Goal: Information Seeking & Learning: Learn about a topic

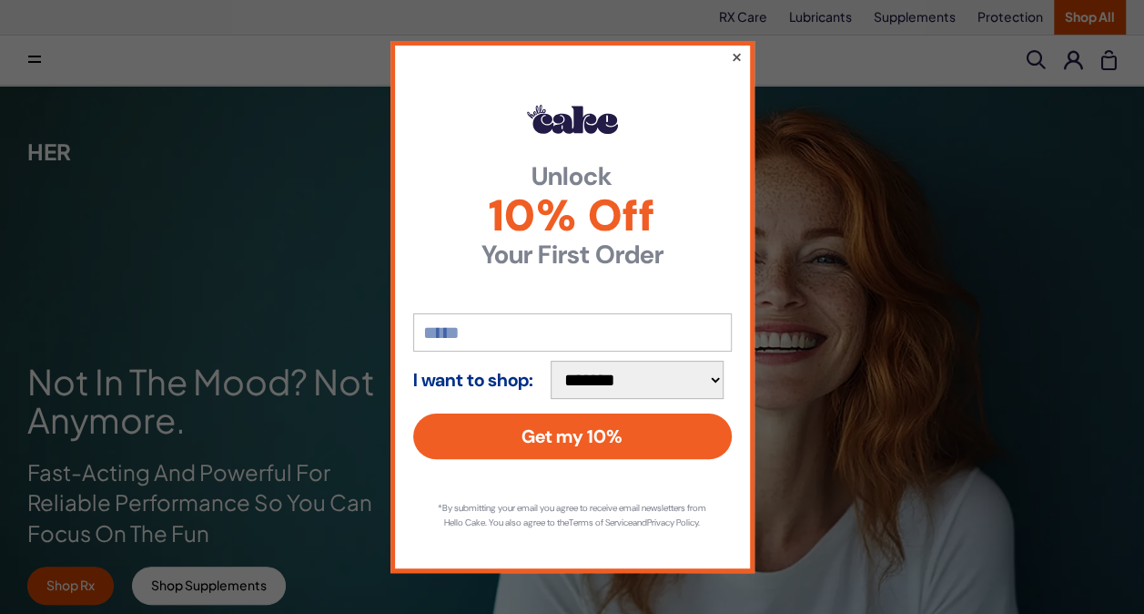
click at [734, 52] on button "×" at bounding box center [736, 57] width 12 height 22
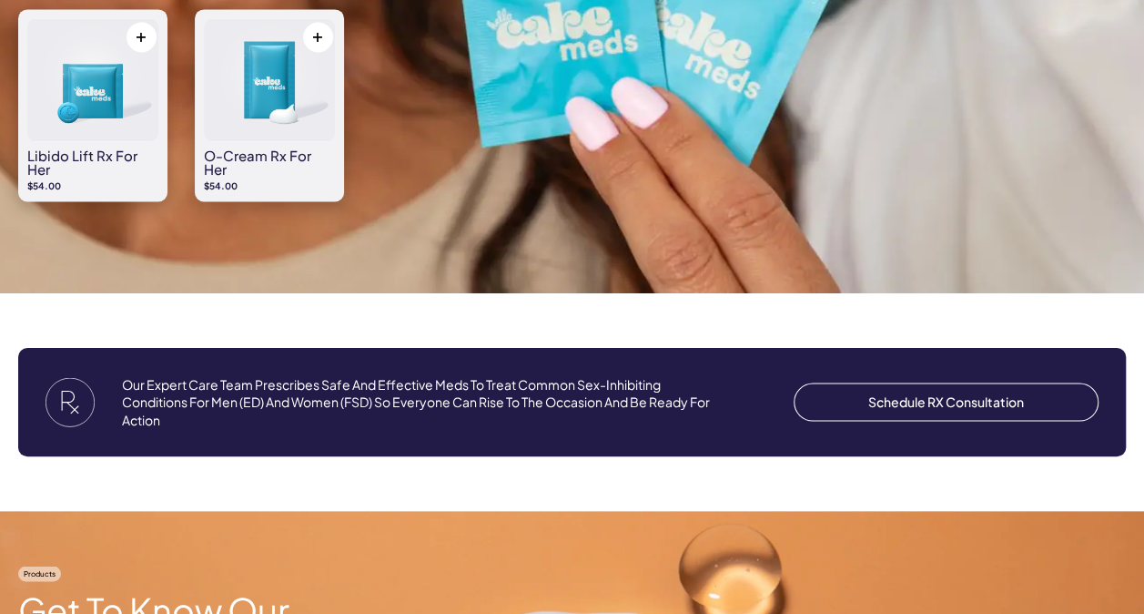
scroll to position [1493, 0]
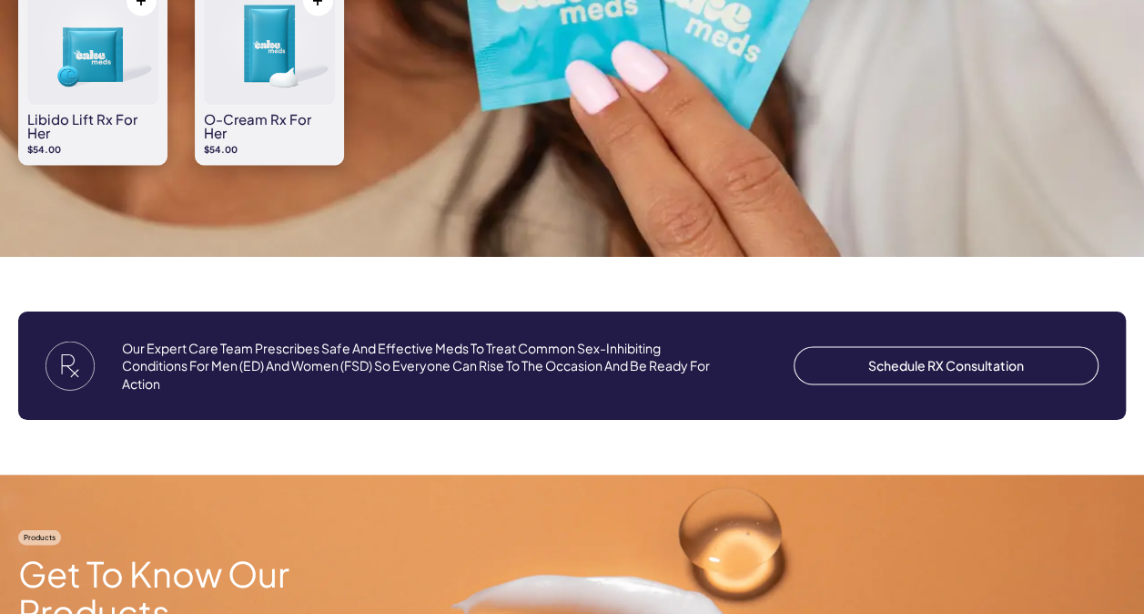
click at [91, 69] on img at bounding box center [92, 43] width 131 height 123
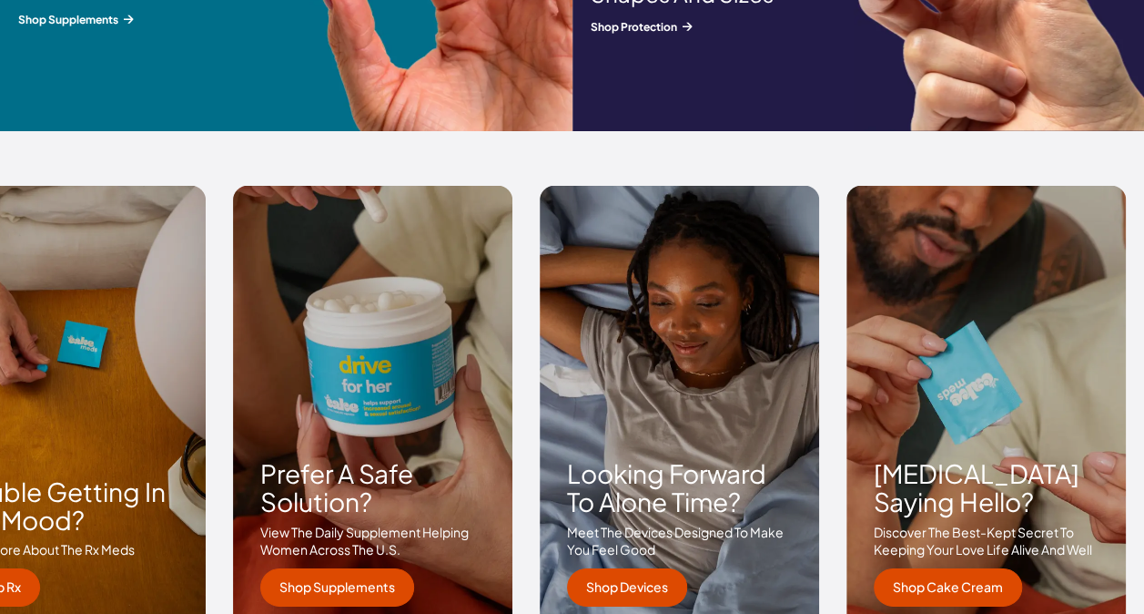
scroll to position [2666, 0]
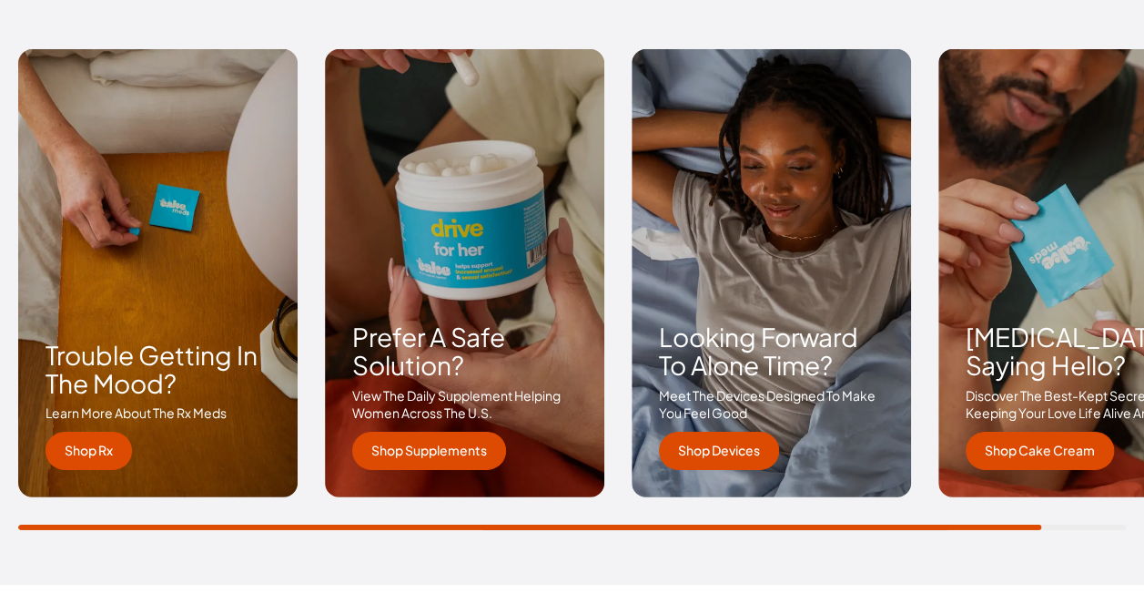
click at [1074, 281] on div "perimenopause saying hello? discover the best-kept secret to keeping your love …" at bounding box center [1078, 273] width 279 height 448
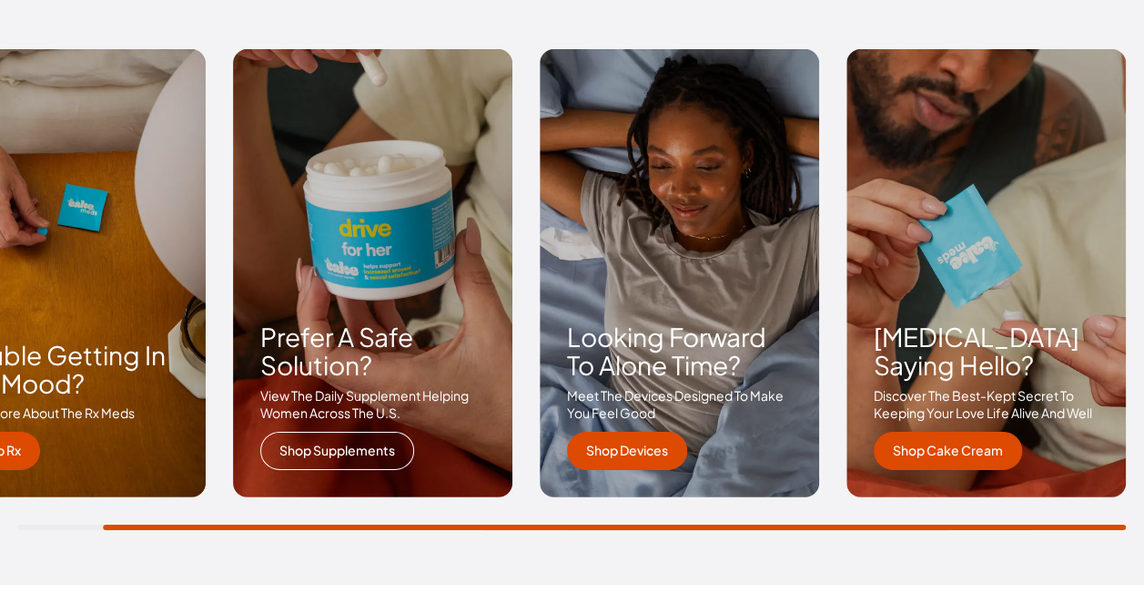
click at [355, 448] on link "shop supplements" at bounding box center [337, 450] width 154 height 38
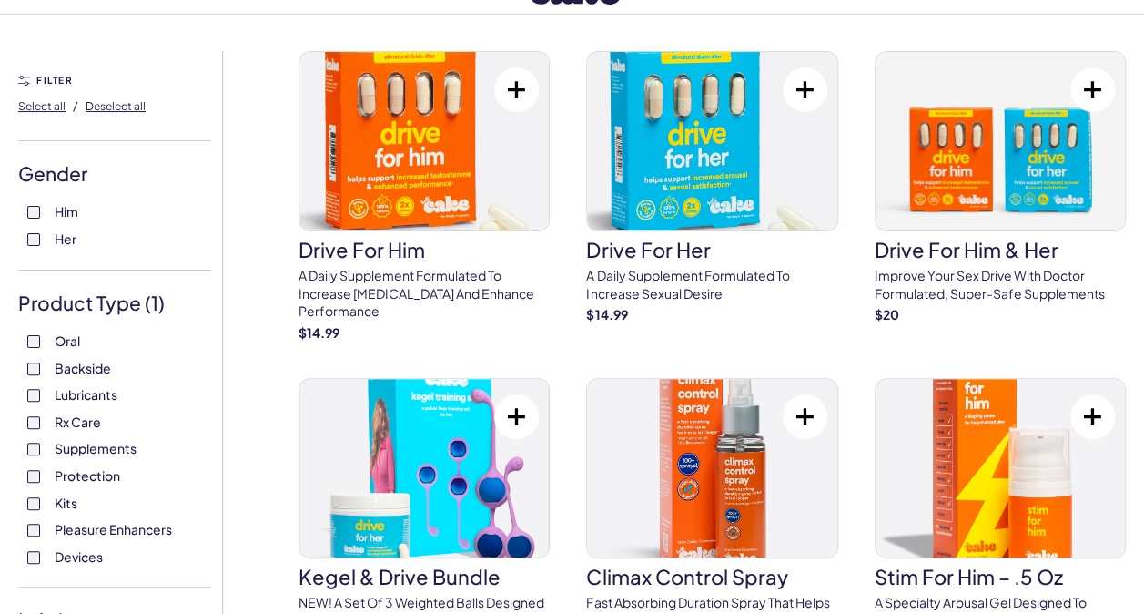
scroll to position [63, 0]
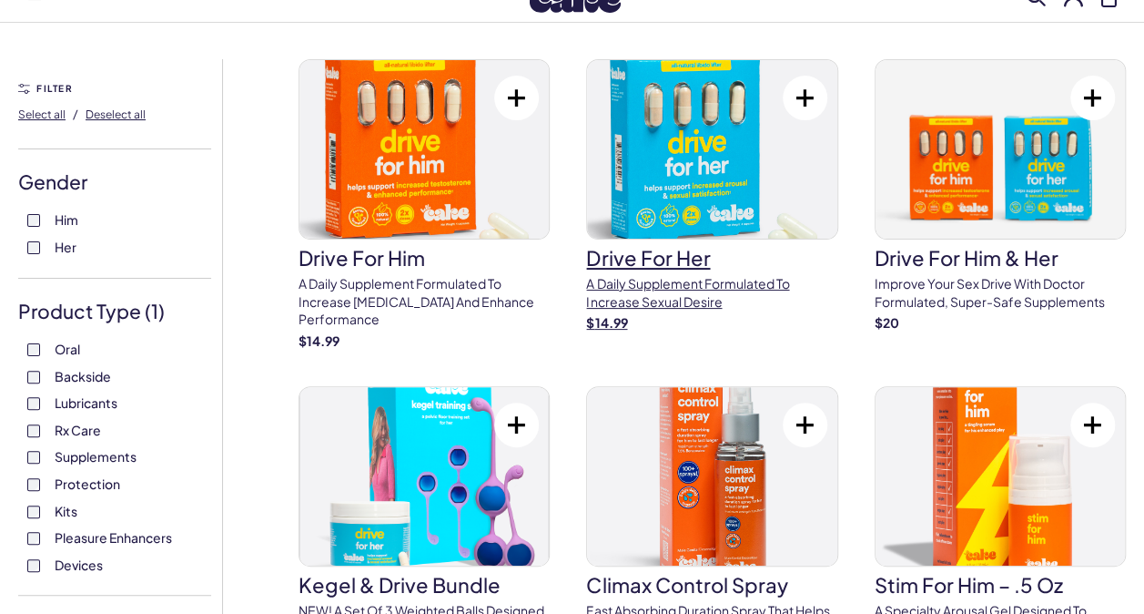
click at [688, 130] on img at bounding box center [711, 149] width 249 height 178
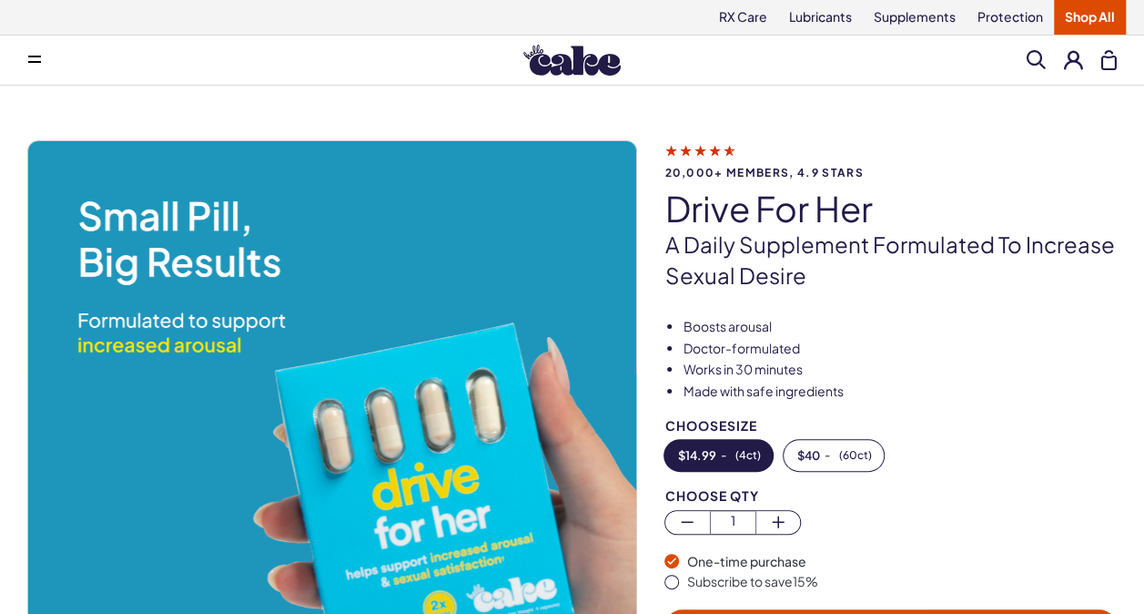
click at [826, 175] on span "20,000+ members, 4.9 stars" at bounding box center [891, 173] width 452 height 12
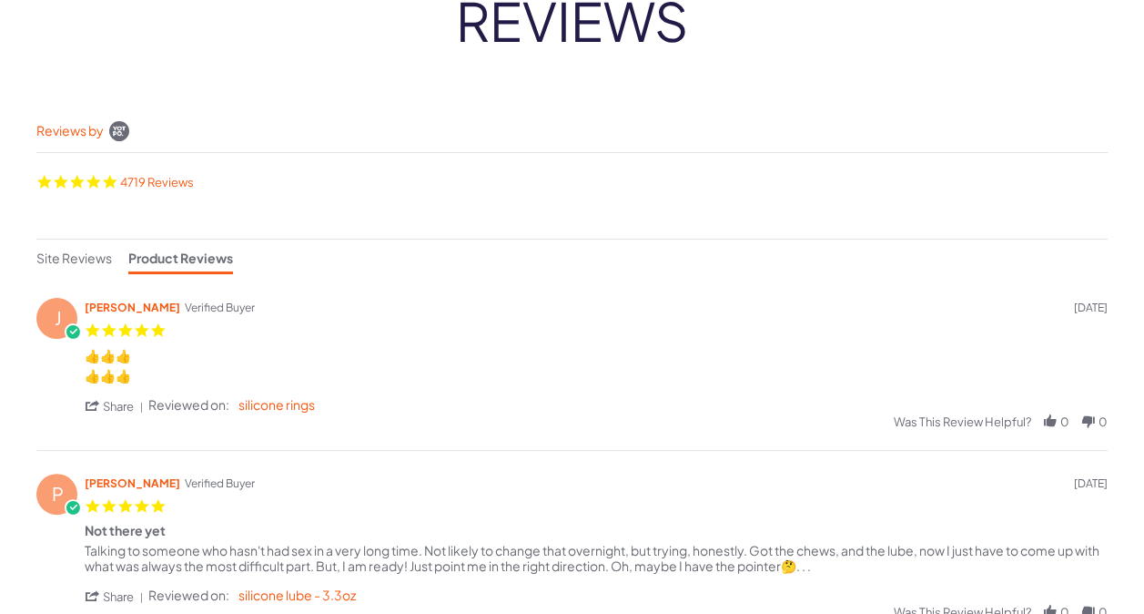
scroll to position [267, 0]
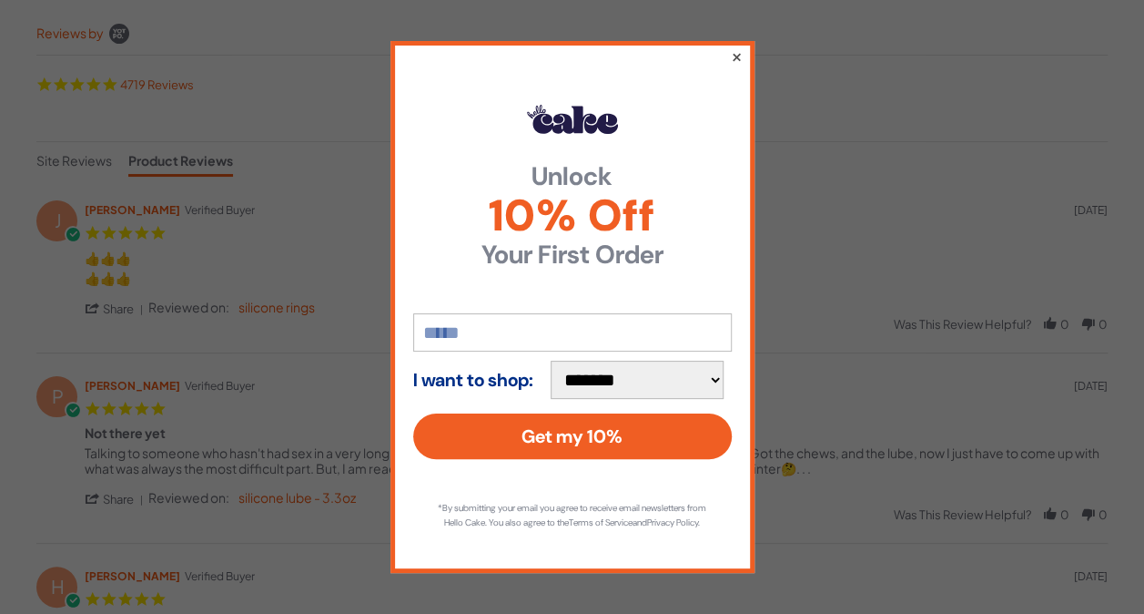
click at [737, 46] on button "×" at bounding box center [736, 57] width 12 height 22
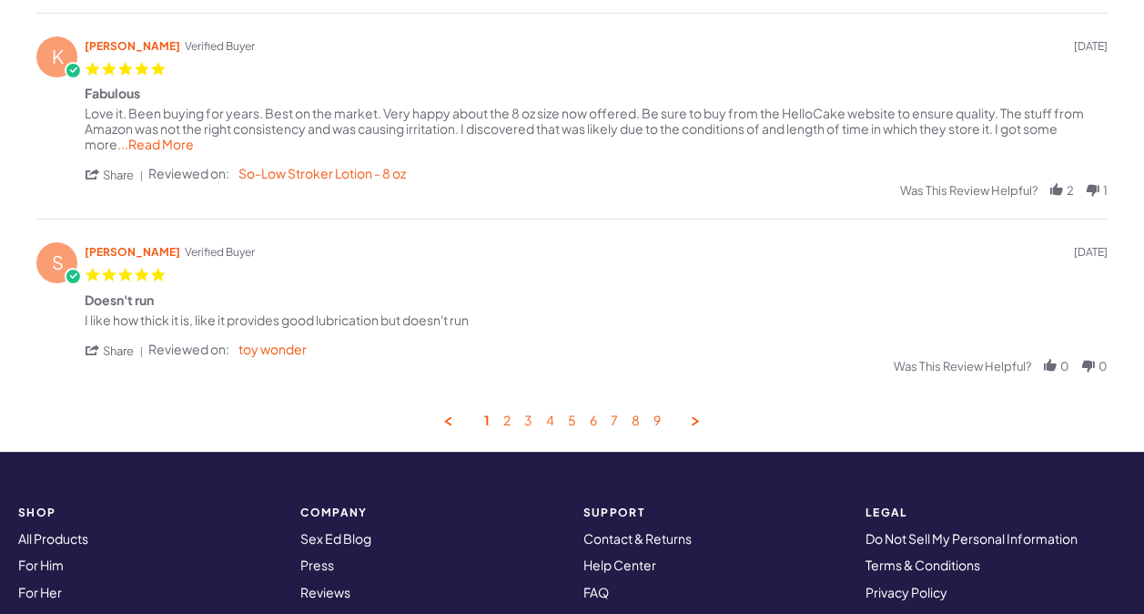
scroll to position [1056, 0]
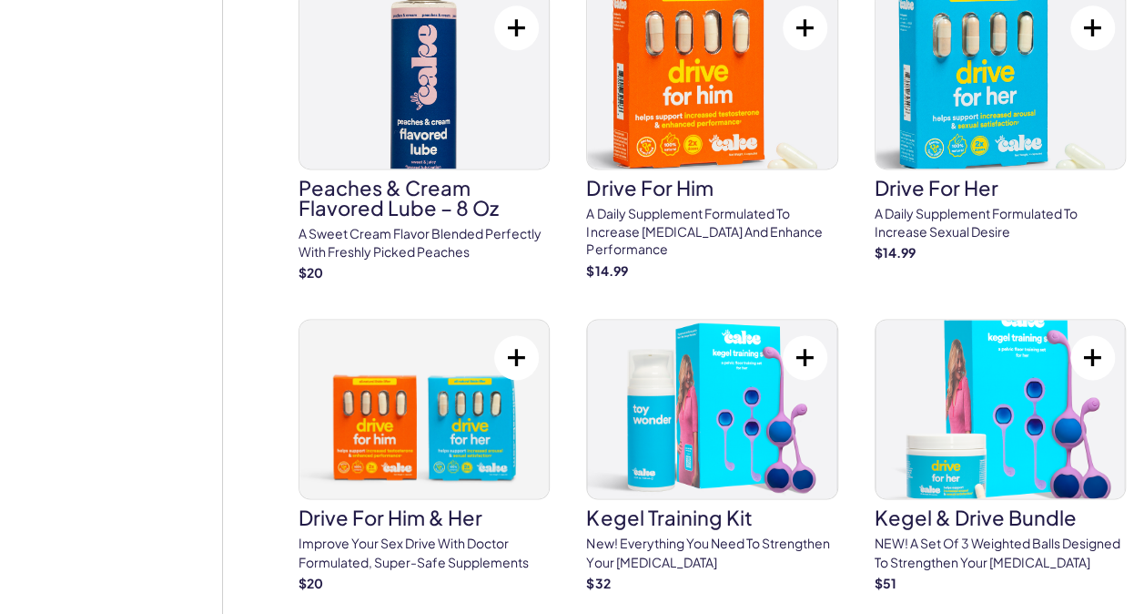
scroll to position [1164, 0]
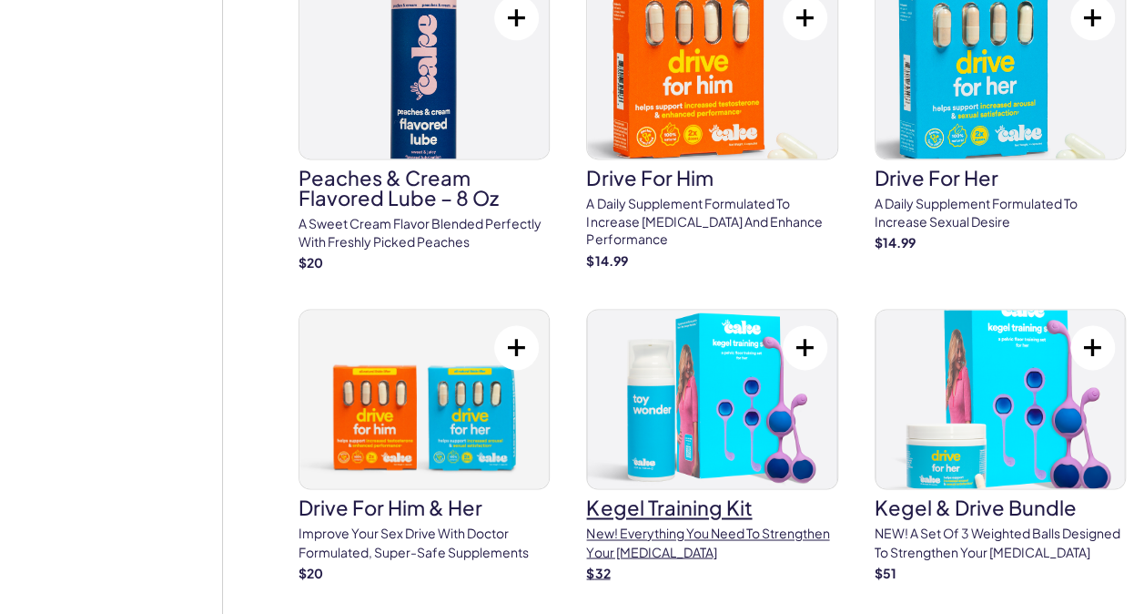
click at [740, 390] on img at bounding box center [711, 399] width 249 height 178
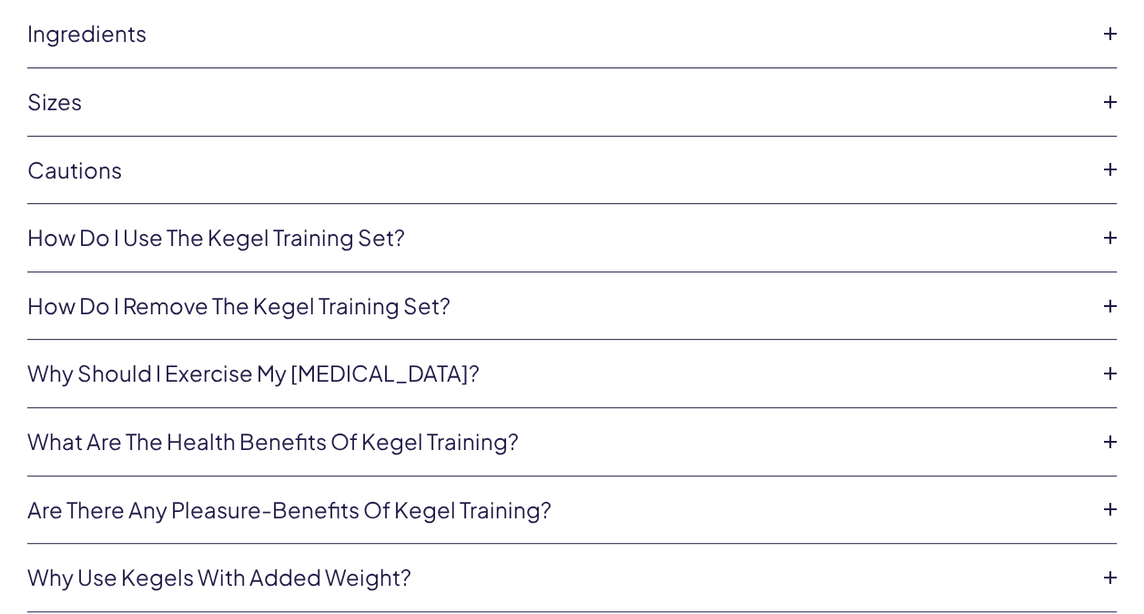
scroll to position [3434, 0]
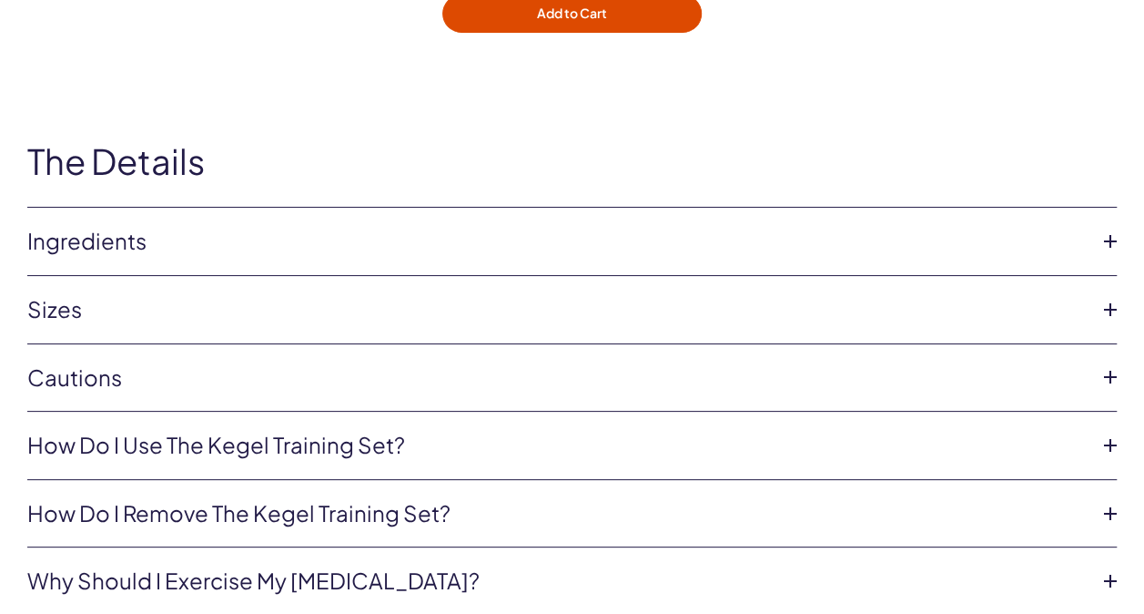
click at [282, 430] on link "How do I use the Kegel Training Set?" at bounding box center [557, 445] width 1061 height 31
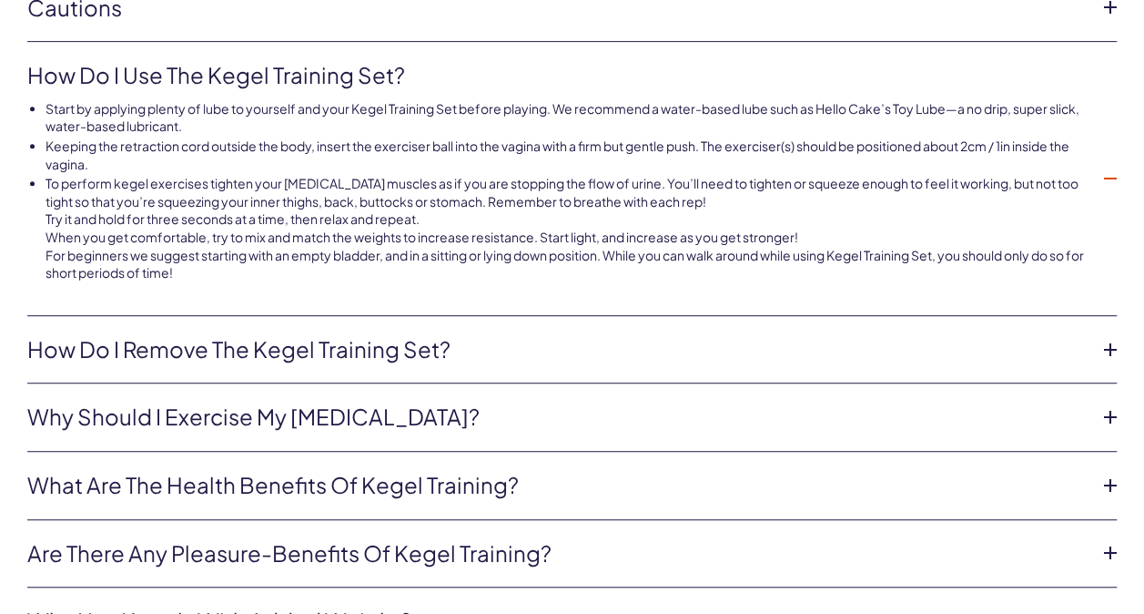
scroll to position [3811, 0]
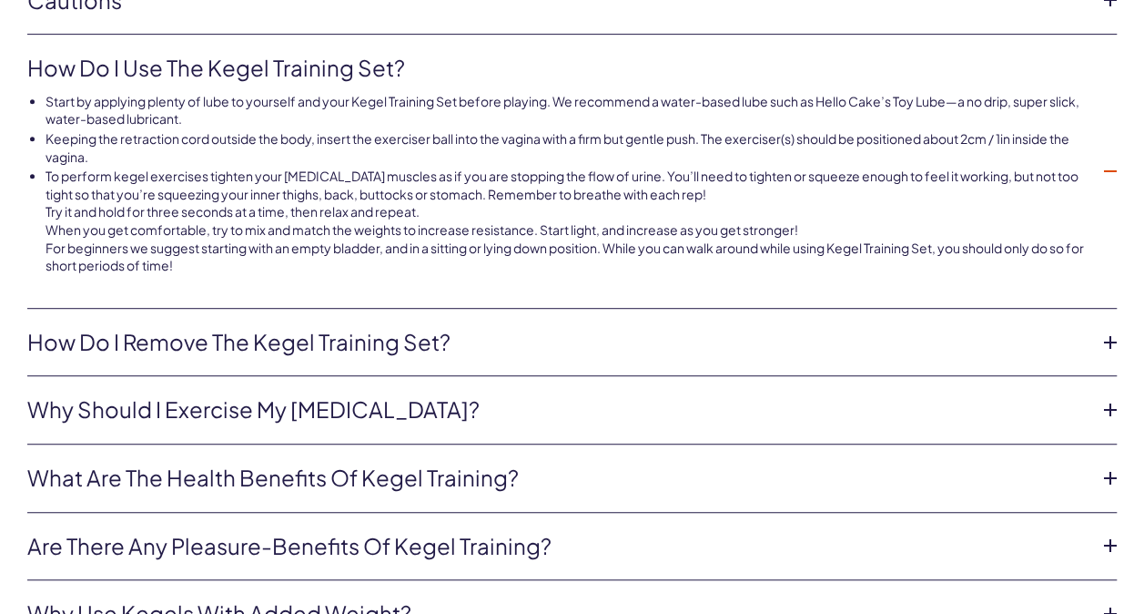
click at [1089, 340] on li "How do I remove the Kegel Training Set? To remove, gently pull at the string li…" at bounding box center [572, 343] width 1090 height 68
click at [1109, 330] on icon at bounding box center [1110, 342] width 27 height 27
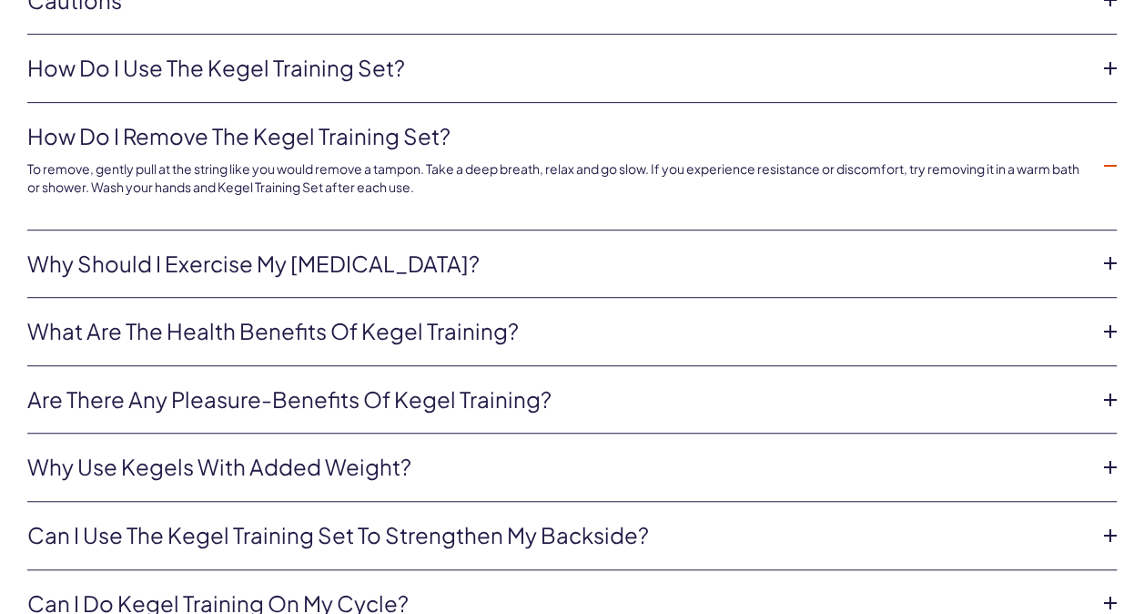
click at [566, 263] on li "Why should I exercise my pelvic floor? Having a strong pelvic floor (and exerci…" at bounding box center [572, 264] width 1090 height 68
click at [442, 324] on link "What are the health benefits of kegel training?" at bounding box center [557, 331] width 1061 height 31
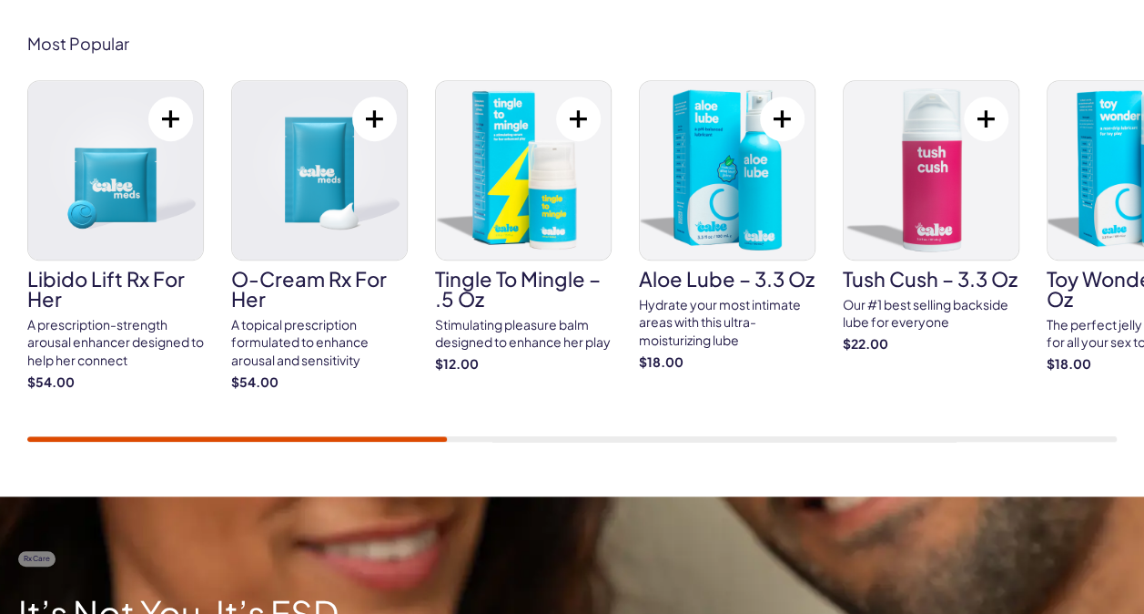
scroll to position [692, 0]
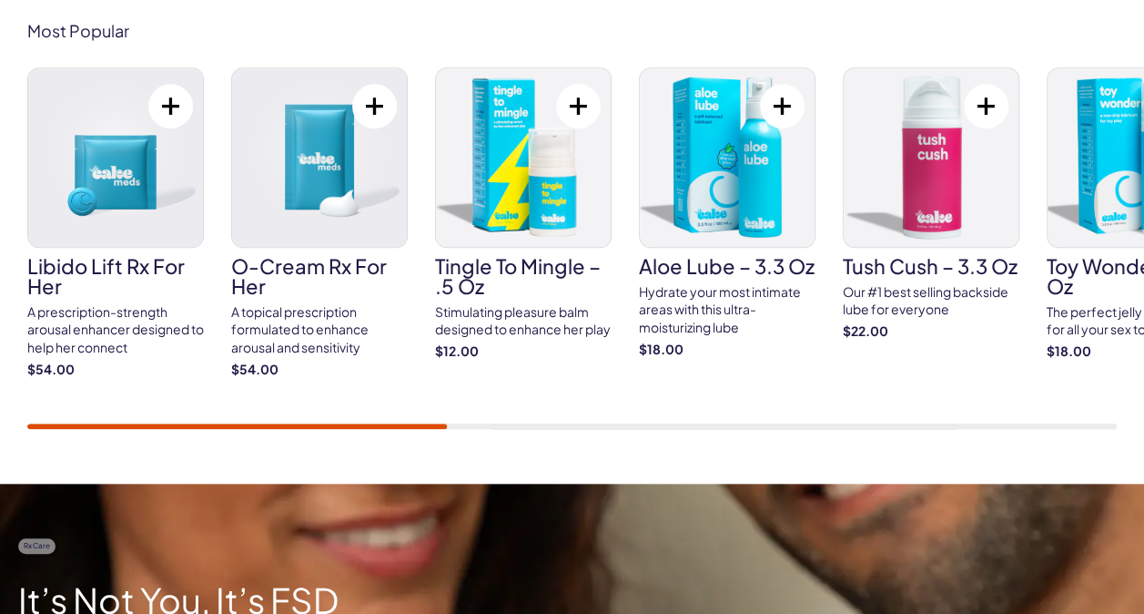
click at [336, 174] on img at bounding box center [319, 157] width 175 height 178
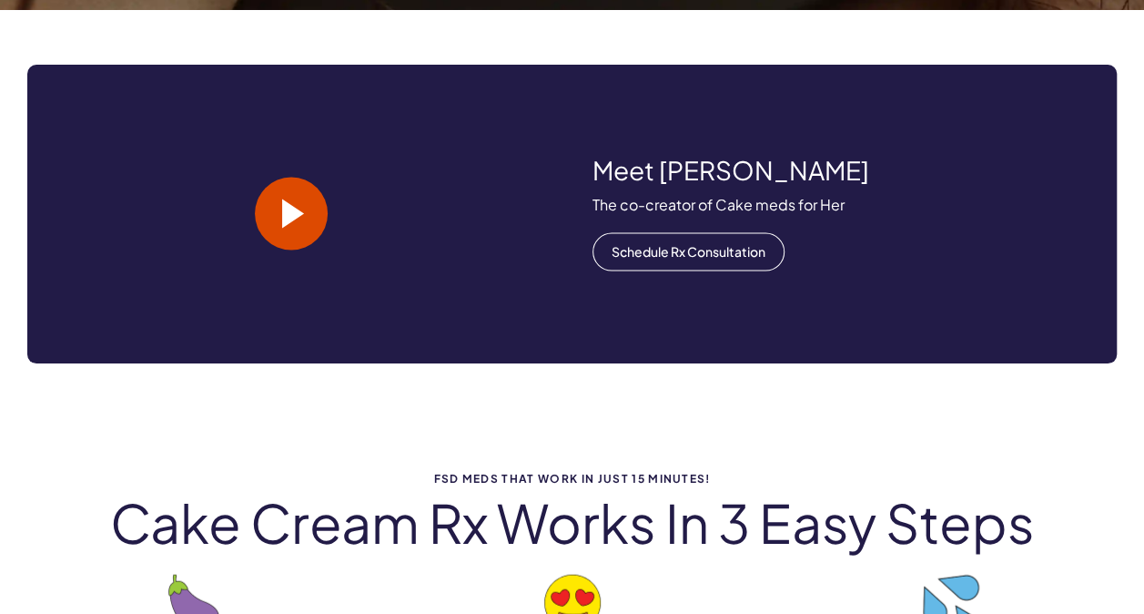
scroll to position [1712, 0]
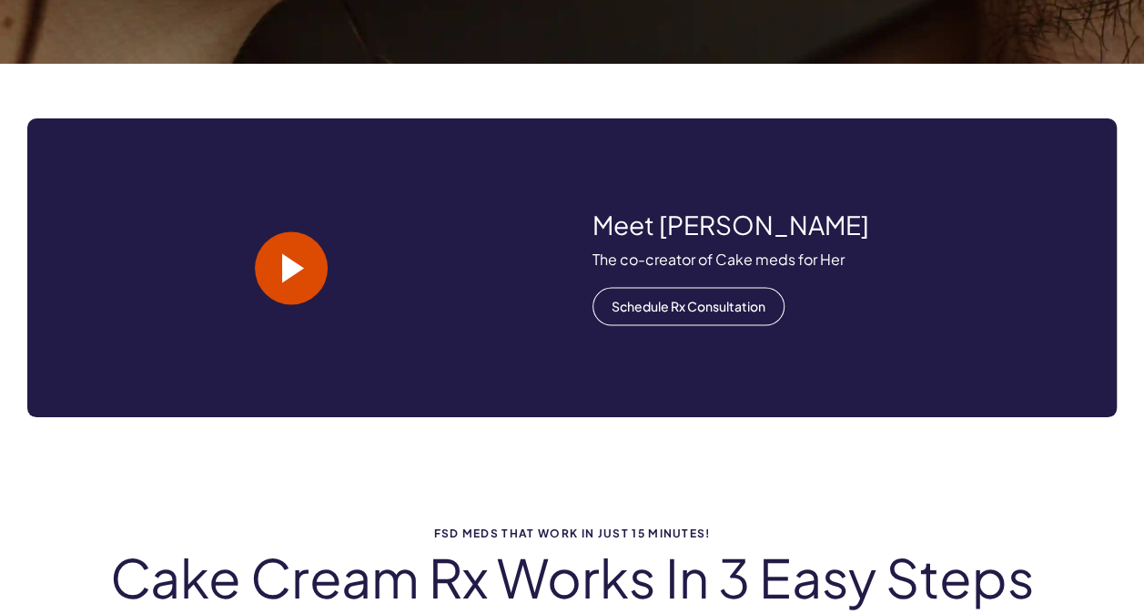
click at [302, 262] on span at bounding box center [293, 267] width 22 height 29
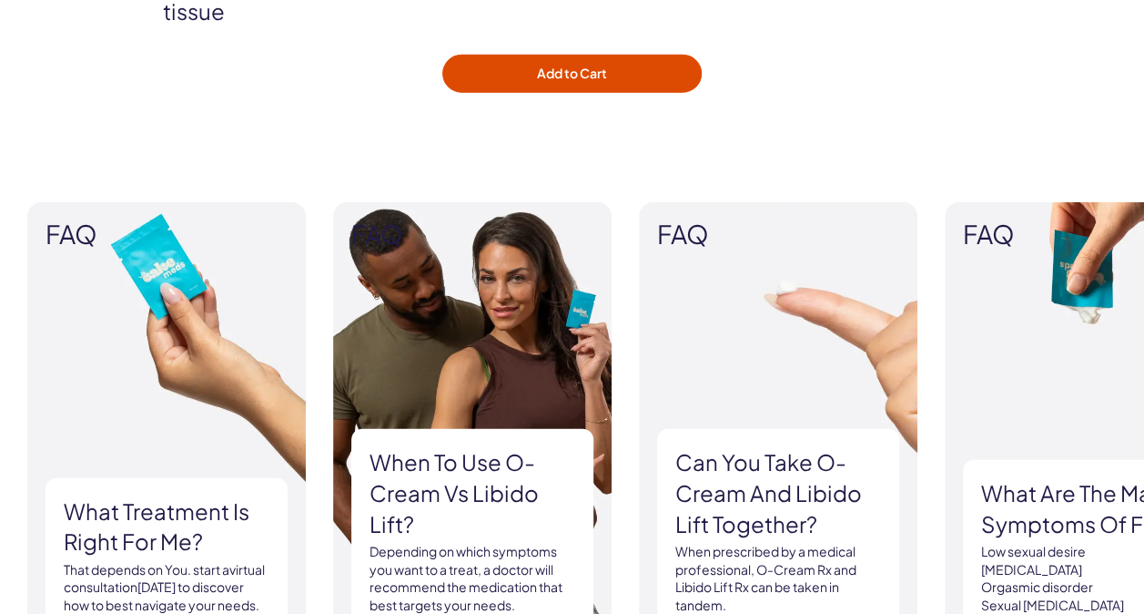
scroll to position [2476, 0]
